Goal: Transaction & Acquisition: Book appointment/travel/reservation

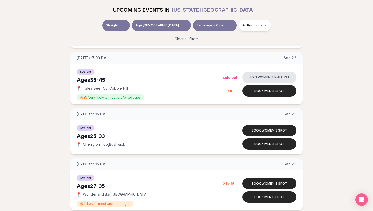
scroll to position [497, 0]
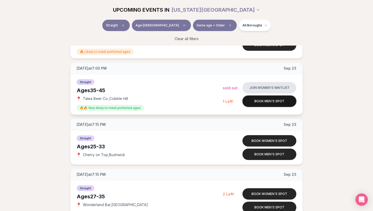
click at [285, 106] on button "Book men's spot" at bounding box center [269, 101] width 54 height 11
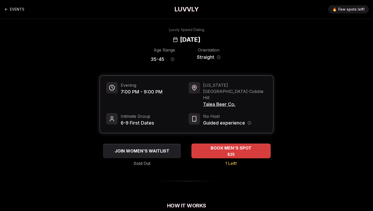
click at [255, 144] on div "BOOK MEN'S SPOT $25" at bounding box center [230, 151] width 79 height 14
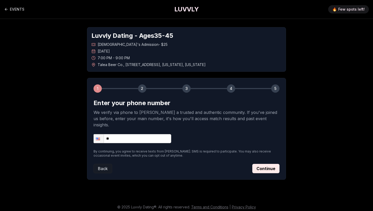
click at [132, 136] on input "**" at bounding box center [132, 138] width 78 height 9
type input "**********"
click at [267, 166] on button "Continue" at bounding box center [265, 168] width 27 height 9
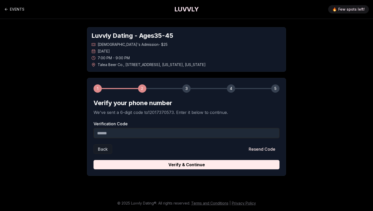
click at [186, 136] on input "Verification Code" at bounding box center [186, 133] width 186 height 10
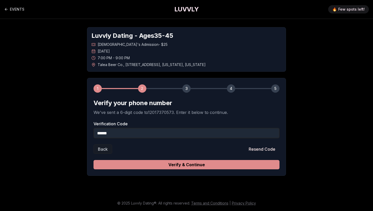
type input "******"
click at [199, 164] on button "Verify & Continue" at bounding box center [186, 164] width 186 height 9
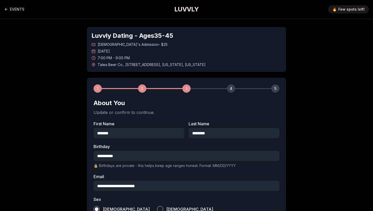
click at [70, 166] on div "**********" at bounding box center [186, 192] width 363 height 346
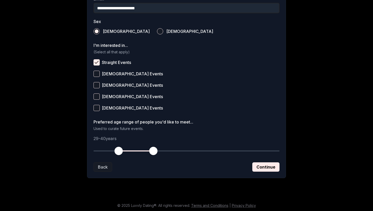
scroll to position [179, 0]
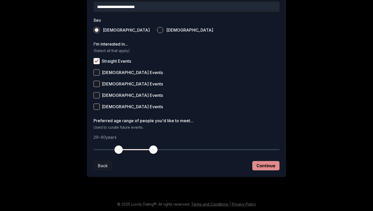
click at [256, 164] on button "Continue" at bounding box center [265, 165] width 27 height 9
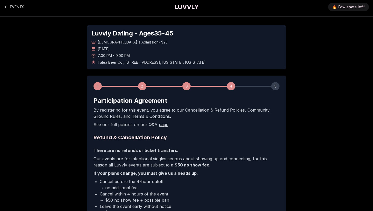
scroll to position [0, 0]
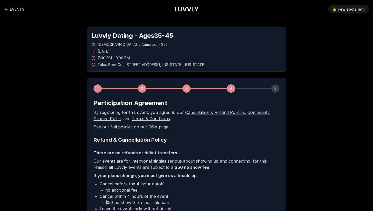
click at [58, 152] on div "Luvvly Dating - Ages [DEMOGRAPHIC_DATA] [DEMOGRAPHIC_DATA]'s Admission - $25 [D…" at bounding box center [186, 150] width 363 height 263
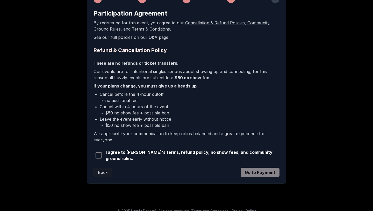
scroll to position [95, 0]
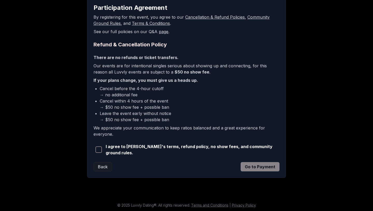
click at [99, 149] on span "button" at bounding box center [99, 150] width 6 height 6
click at [271, 165] on button "Go to Payment" at bounding box center [260, 166] width 39 height 9
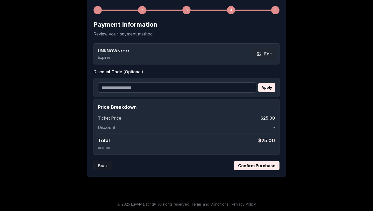
click at [68, 85] on div "Luvvly Dating - Ages [DEMOGRAPHIC_DATA] [DEMOGRAPHIC_DATA]'s Admission - $25 [D…" at bounding box center [186, 62] width 363 height 245
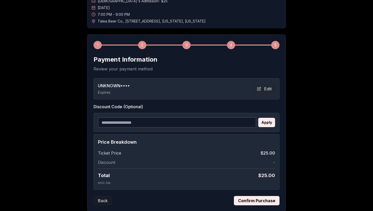
scroll to position [37, 0]
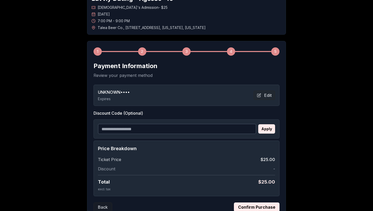
click at [78, 167] on div "Luvvly Dating - Ages [DEMOGRAPHIC_DATA] [DEMOGRAPHIC_DATA]'s Admission - $25 [D…" at bounding box center [186, 104] width 363 height 245
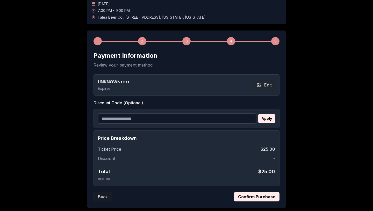
click at [264, 199] on button "Confirm Purchase" at bounding box center [257, 196] width 46 height 9
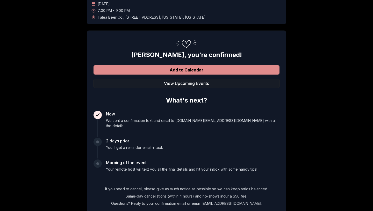
click at [212, 72] on button "Add to Calendar" at bounding box center [186, 69] width 186 height 9
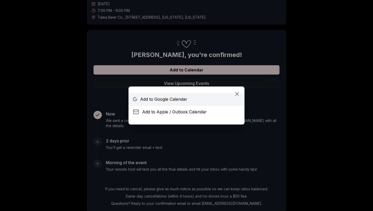
click at [185, 97] on span "Add to Google Calendar" at bounding box center [163, 99] width 47 height 6
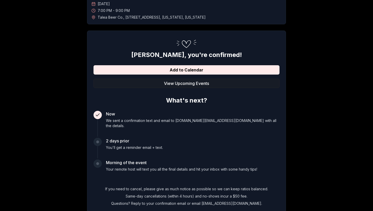
click at [141, 112] on h3 "Now" at bounding box center [193, 114] width 174 height 6
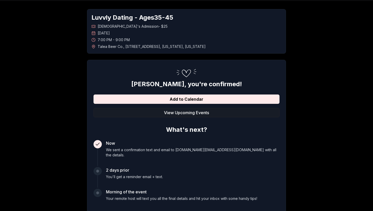
scroll to position [0, 0]
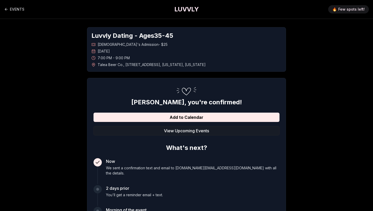
click at [104, 83] on div "[PERSON_NAME] , you're confirmed! Add to Calendar View Upcoming Events What's n…" at bounding box center [186, 169] width 199 height 182
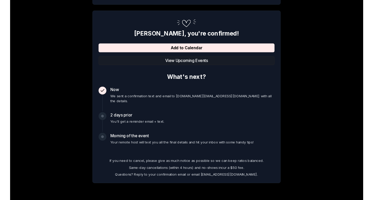
scroll to position [78, 0]
